Goal: Information Seeking & Learning: Learn about a topic

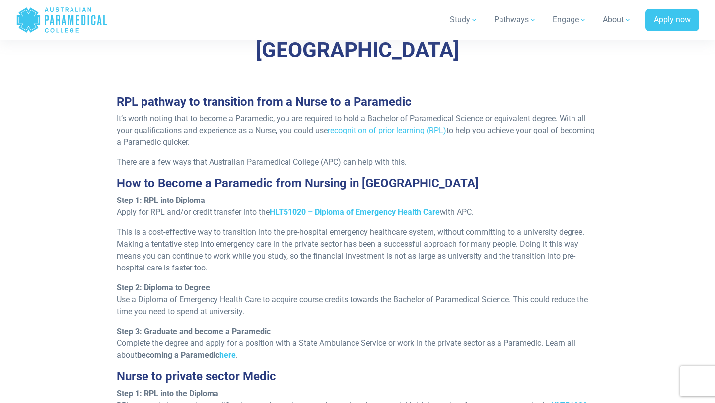
scroll to position [857, 0]
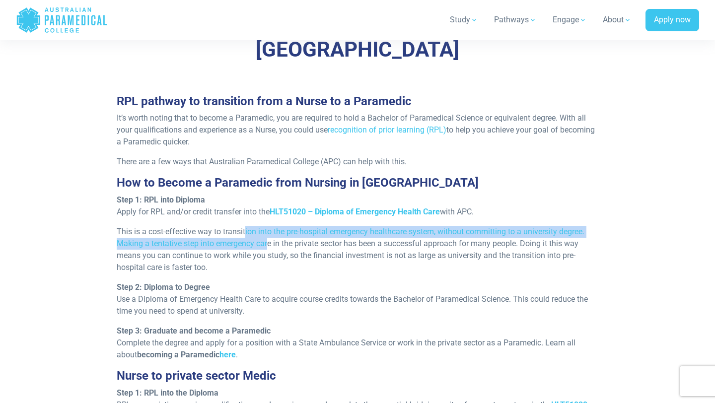
drag, startPoint x: 244, startPoint y: 205, endPoint x: 270, endPoint y: 222, distance: 30.4
click at [269, 226] on p "This is a cost-effective way to transition into the pre-hospital emergency heal…" at bounding box center [358, 250] width 482 height 48
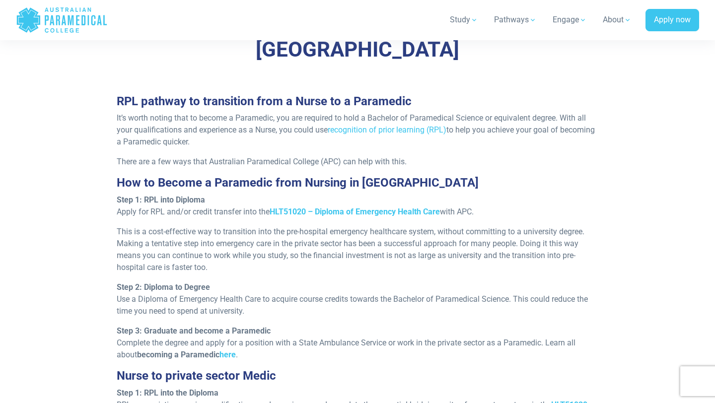
click at [319, 226] on p "This is a cost-effective way to transition into the pre-hospital emergency heal…" at bounding box center [358, 250] width 482 height 48
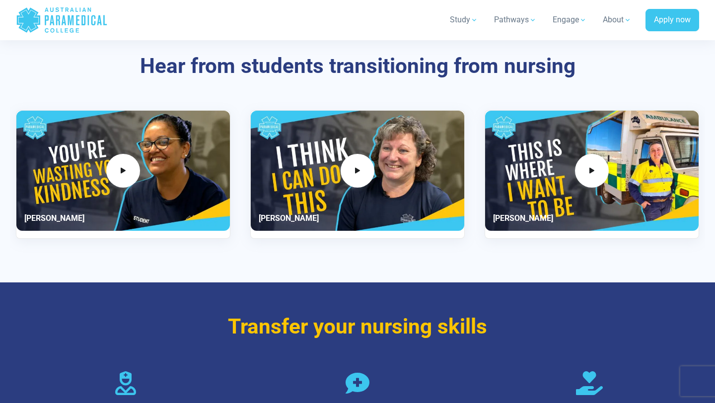
scroll to position [1395, 0]
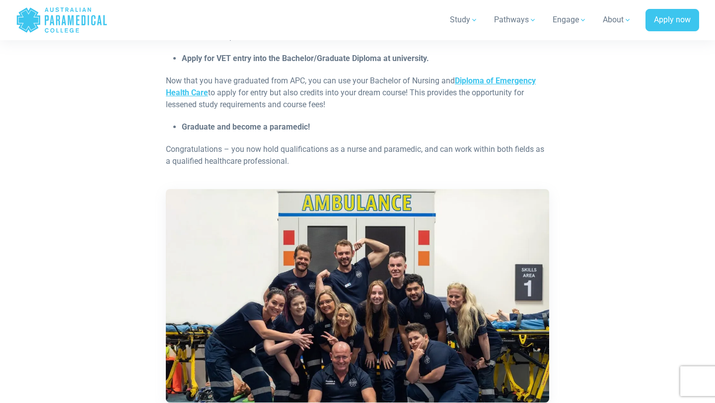
scroll to position [1129, 0]
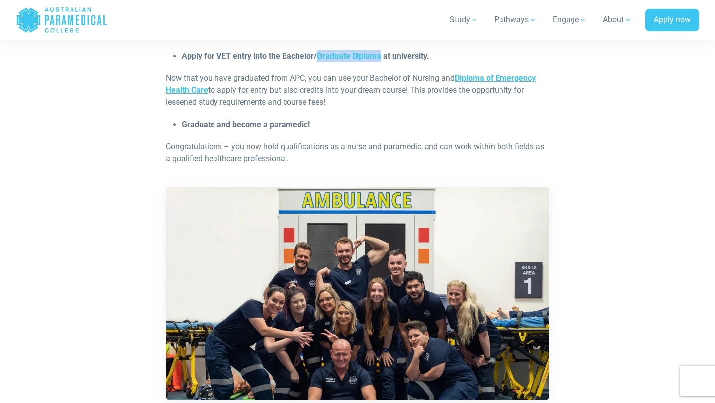
drag, startPoint x: 318, startPoint y: 56, endPoint x: 379, endPoint y: 60, distance: 61.2
click at [379, 60] on span "Apply for VET entry into the Bachelor/Graduate Diploma at university." at bounding box center [305, 55] width 247 height 9
copy span "Graduate Diploma"
